Goal: Navigation & Orientation: Find specific page/section

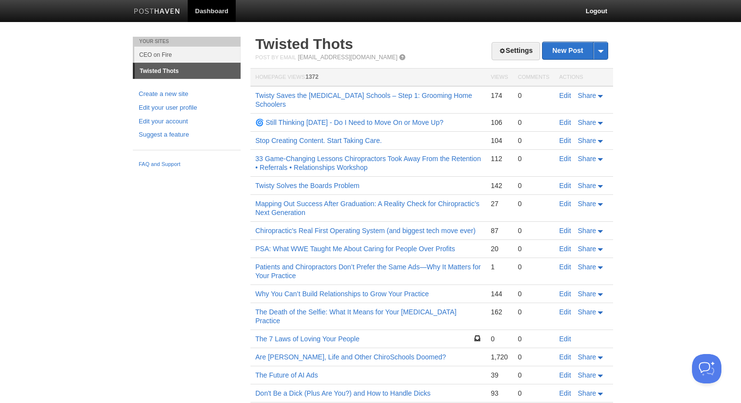
click at [25, 201] on body "Dashboard Logout Your Sites CEO on Fire Twisted Thots Create a new site Edit yo…" at bounding box center [370, 269] width 741 height 538
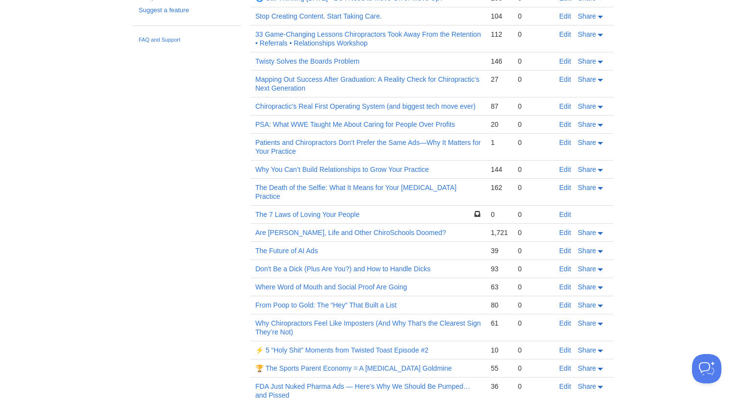
scroll to position [126, 0]
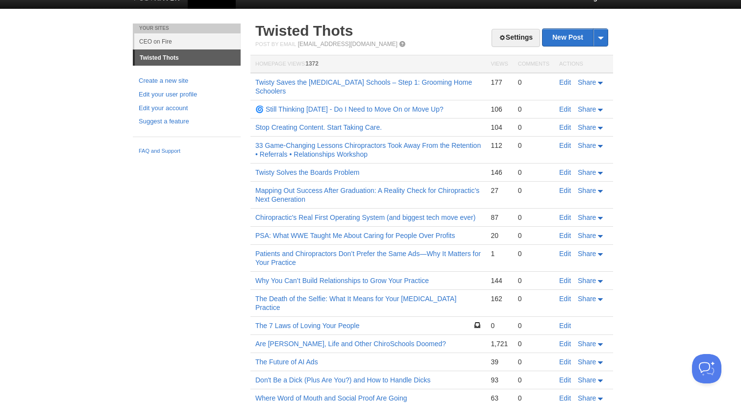
scroll to position [20, 0]
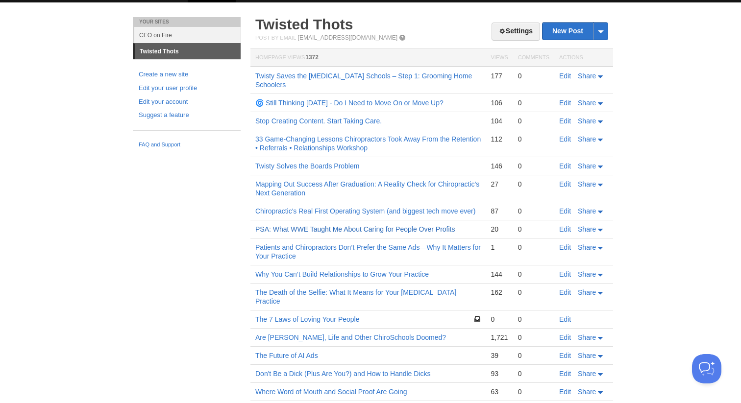
click at [271, 229] on link "PSA: What WWE Taught Me About Caring for People Over Profits" at bounding box center [355, 230] width 200 height 8
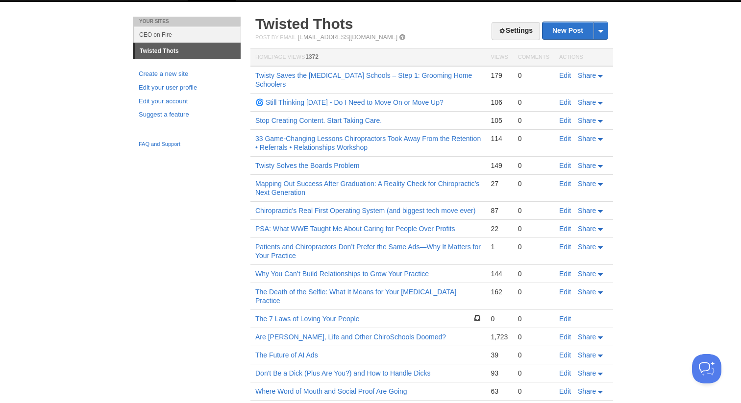
scroll to position [20, 0]
